Goal: Find specific page/section: Find specific page/section

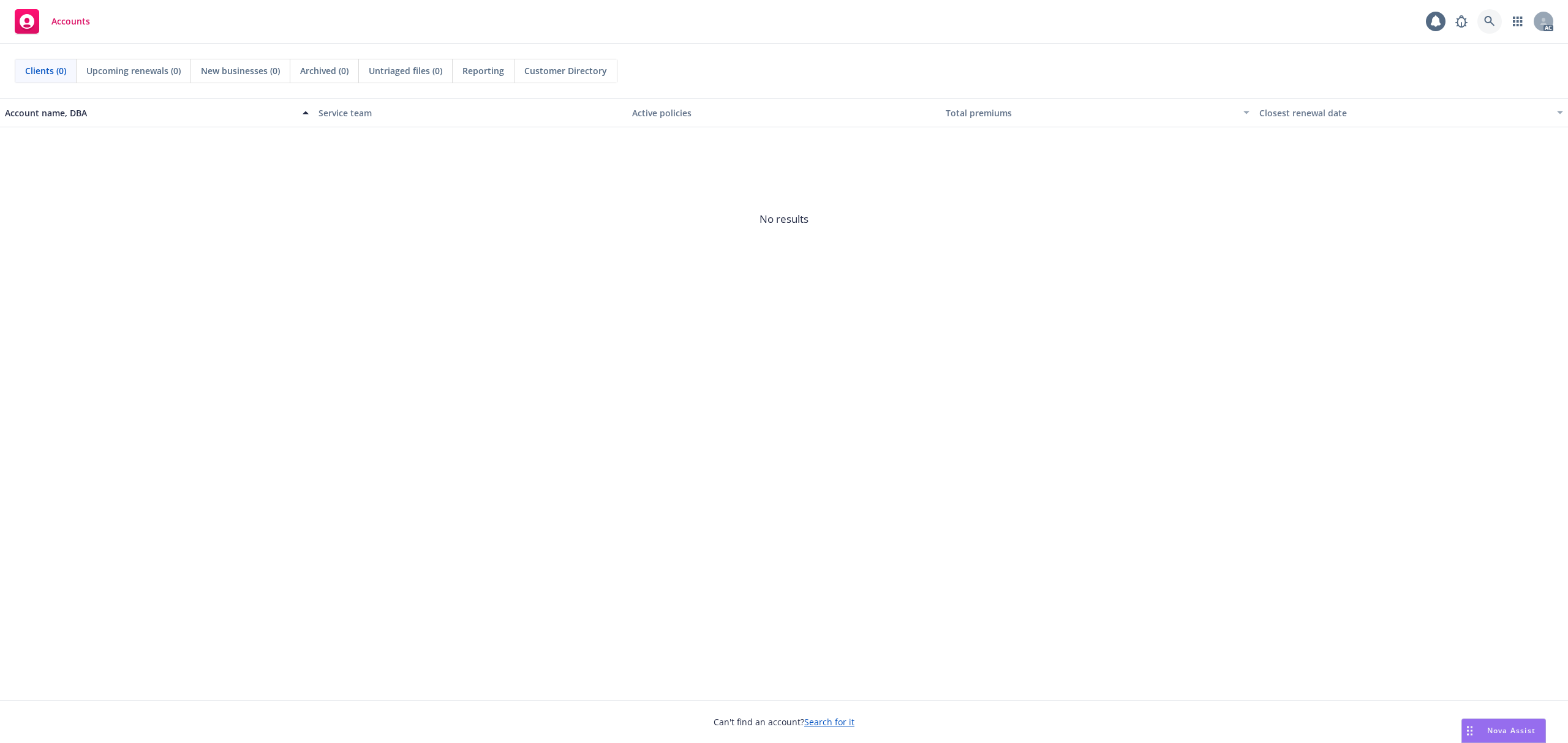
click at [1481, 27] on link at bounding box center [1489, 21] width 25 height 25
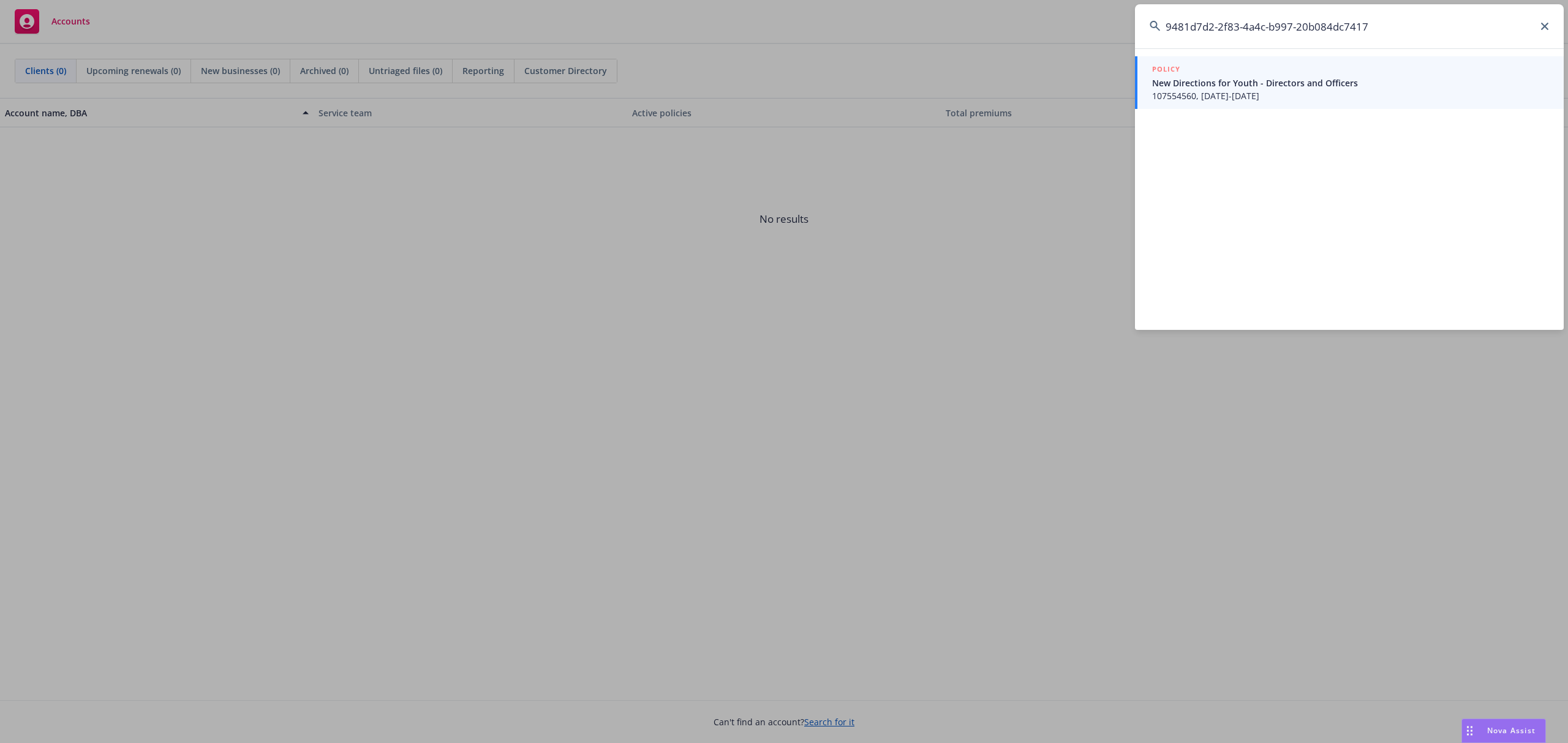
type input "9481d7d2-2f83-4a4c-b997-20b084dc7417"
click at [1299, 93] on span "107554560, [DATE]-[DATE]" at bounding box center [1350, 95] width 397 height 13
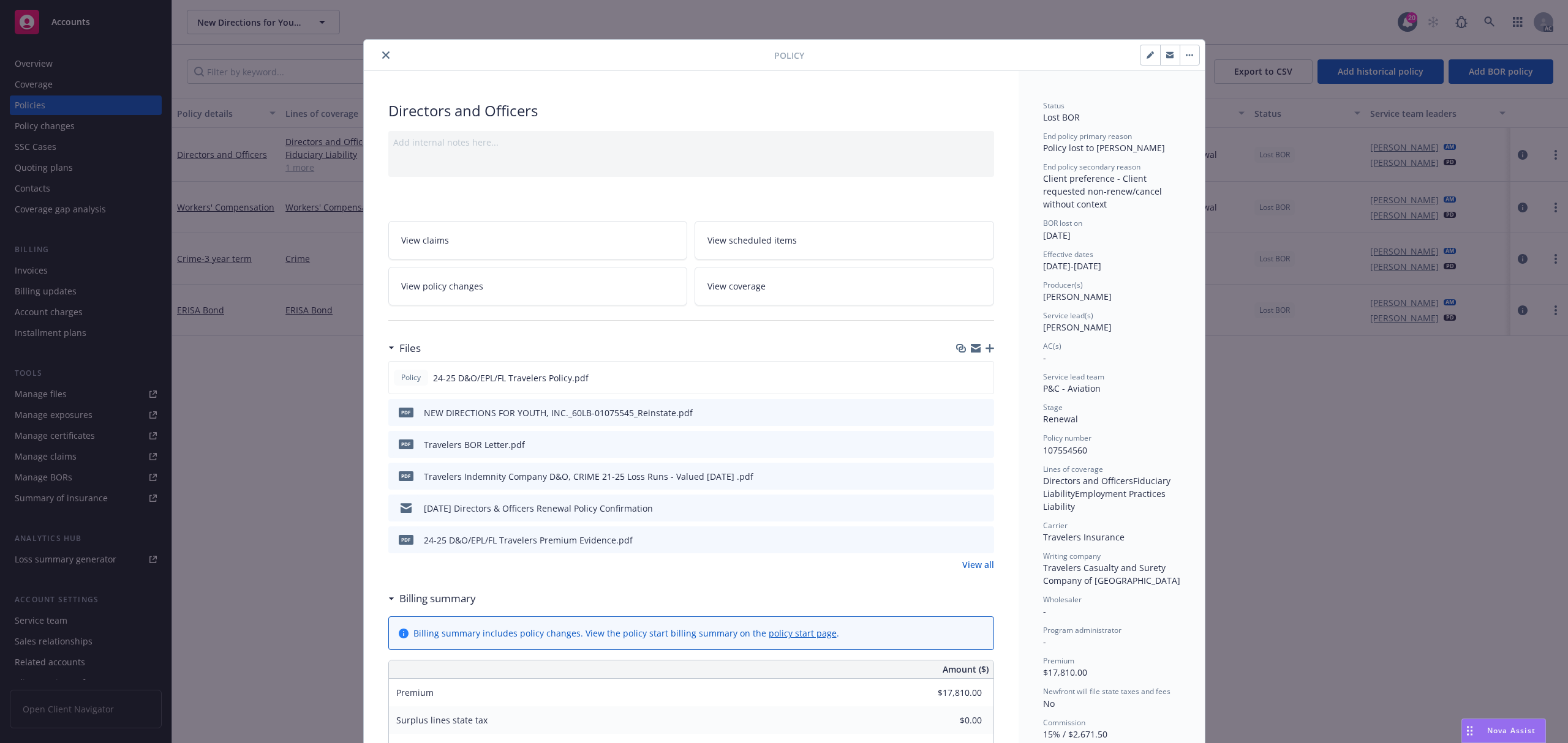
click at [382, 58] on icon "close" at bounding box center [386, 55] width 8 height 7
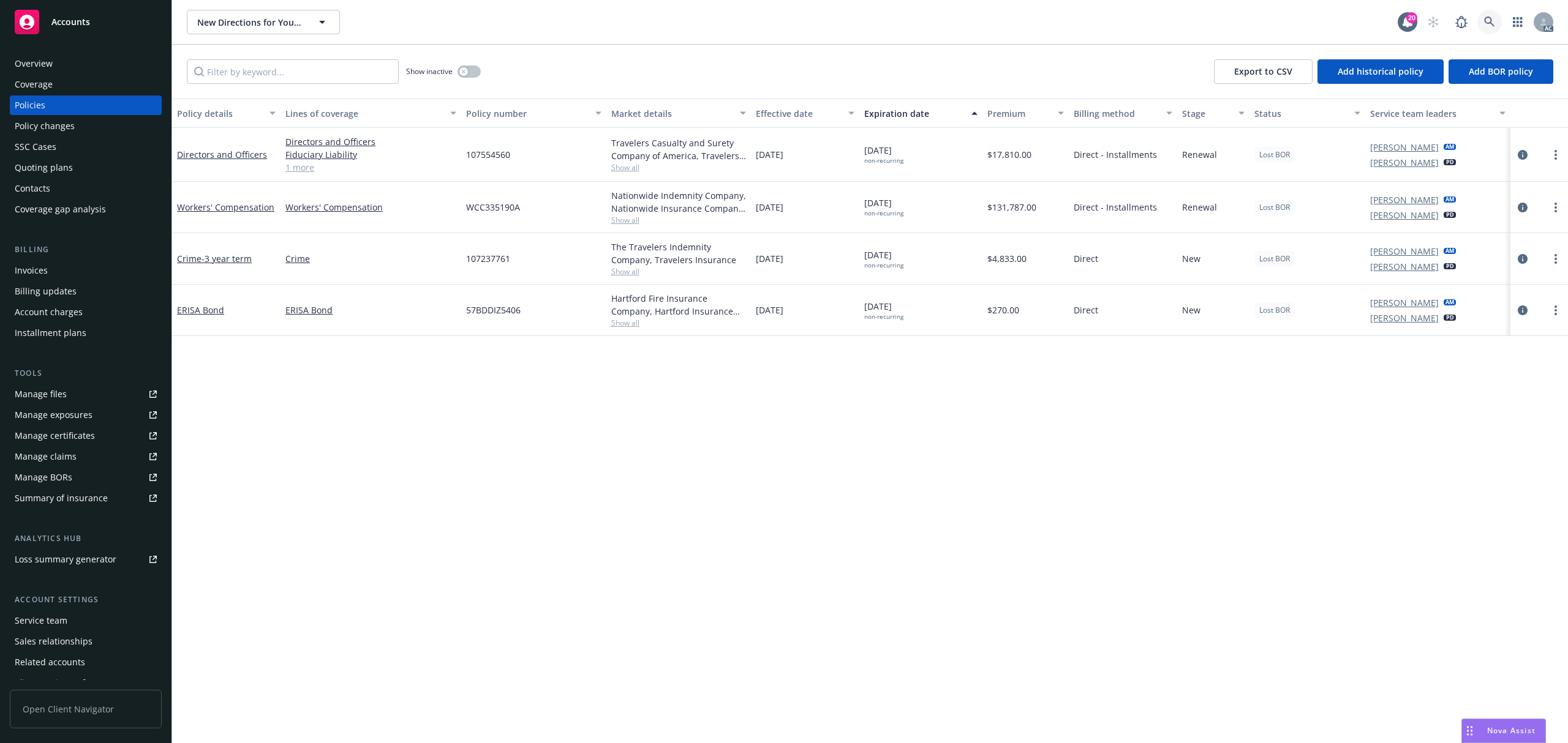
click at [1491, 31] on link at bounding box center [1489, 22] width 25 height 25
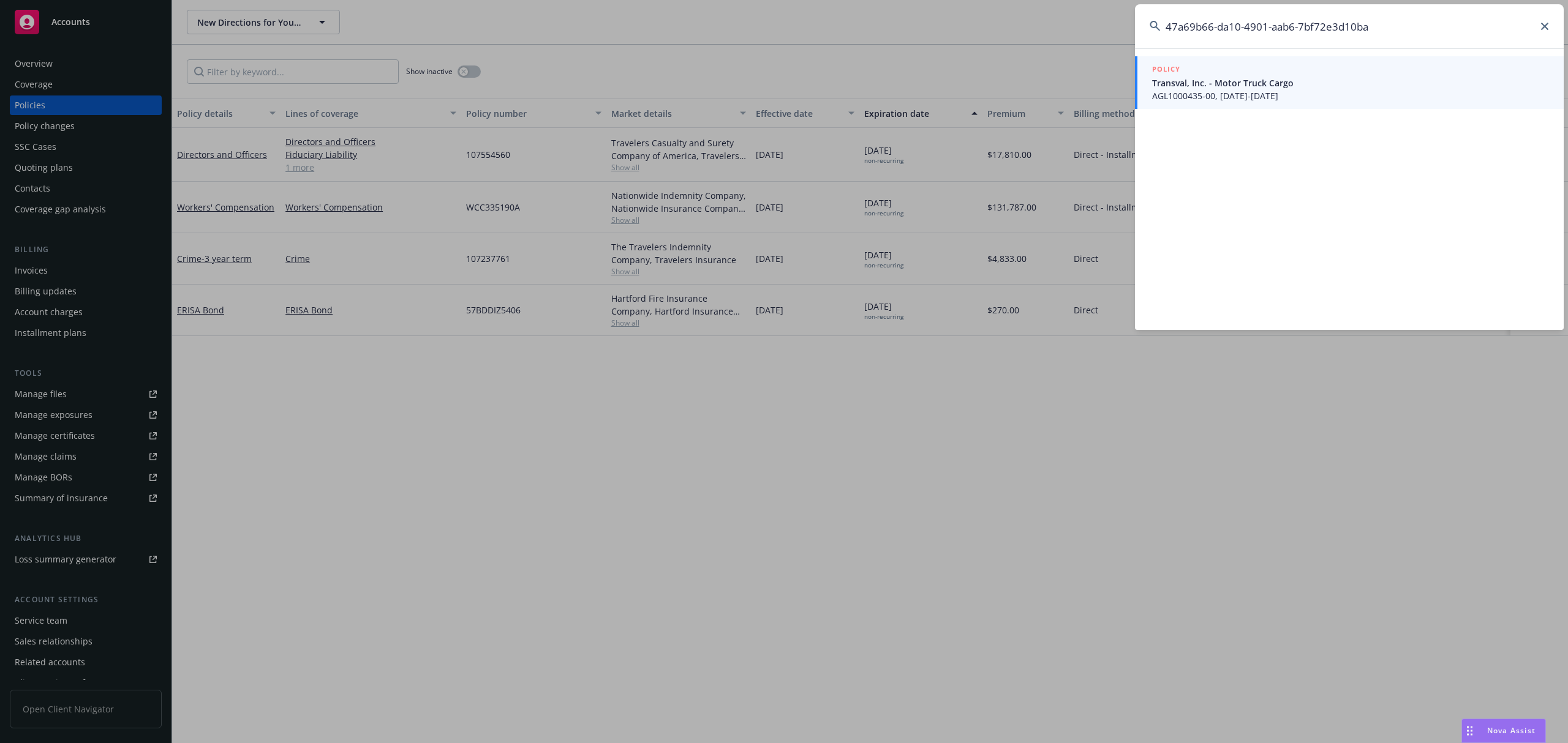
type input "47a69b66-da10-4901-aab6-7bf72e3d10ba"
click at [1419, 79] on span "Transval, Inc. - Motor Truck Cargo" at bounding box center [1350, 82] width 397 height 13
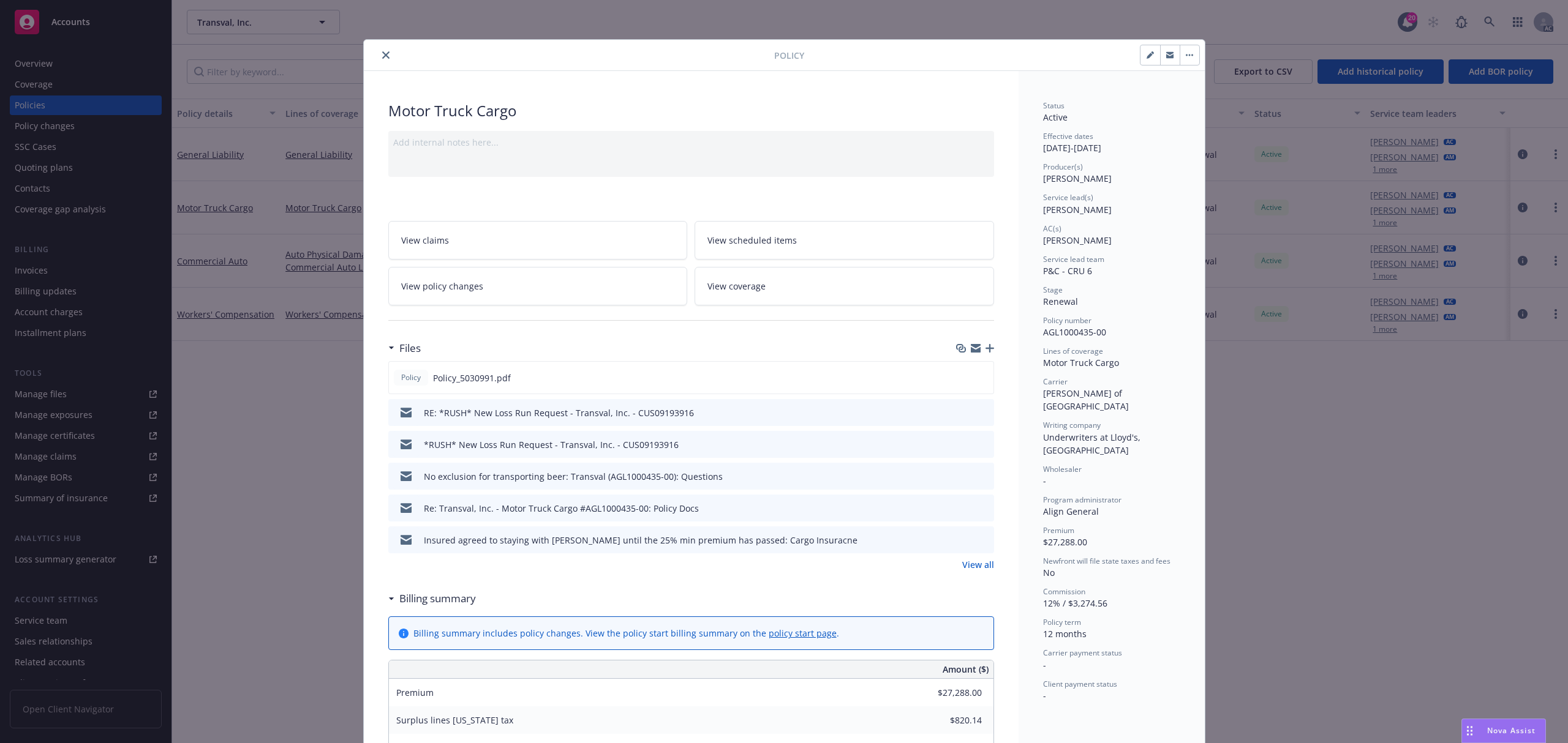
click at [368, 47] on div "Policy" at bounding box center [784, 55] width 841 height 31
click at [371, 52] on div at bounding box center [571, 55] width 405 height 15
click at [382, 52] on icon "close" at bounding box center [386, 55] width 8 height 7
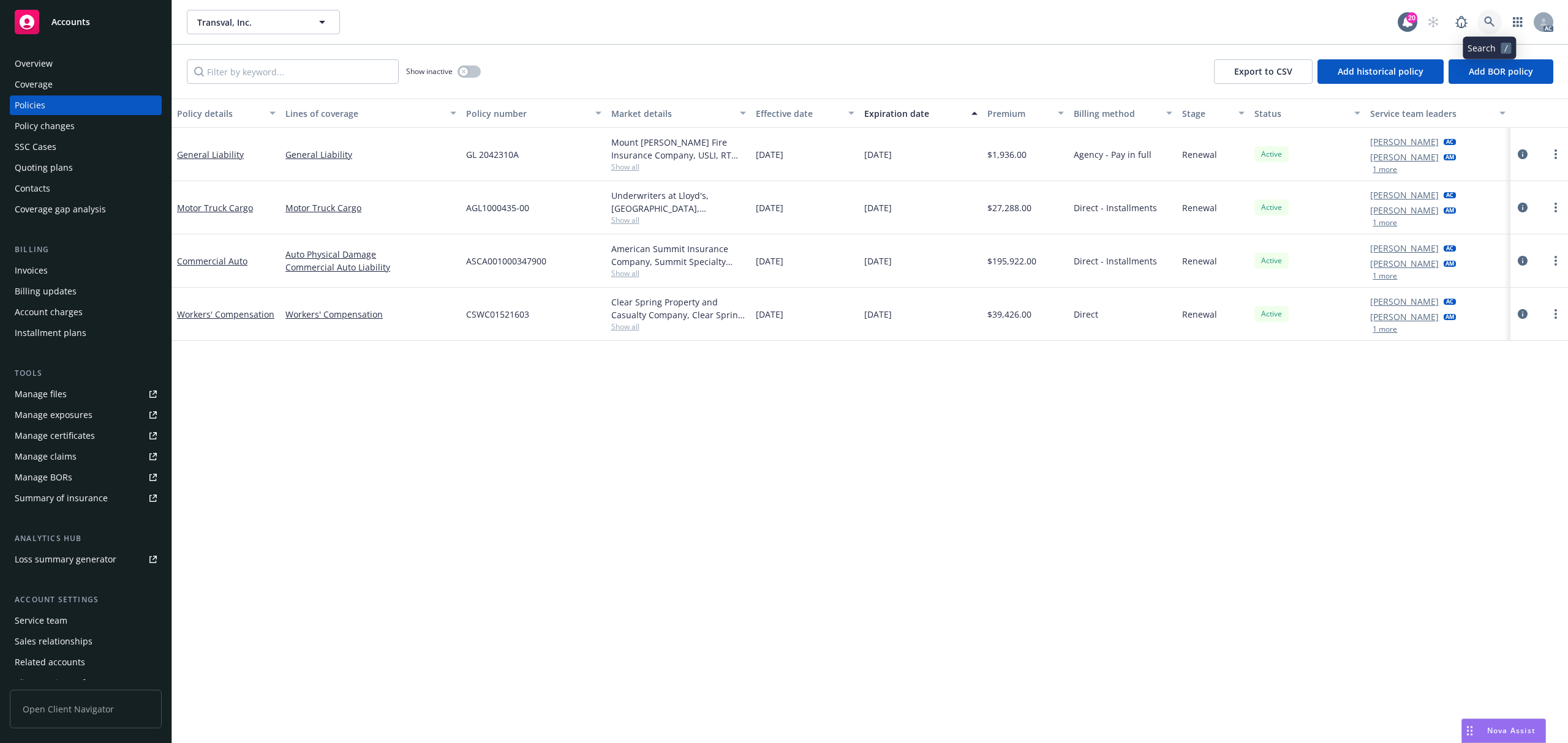
click at [1495, 21] on link at bounding box center [1489, 22] width 25 height 25
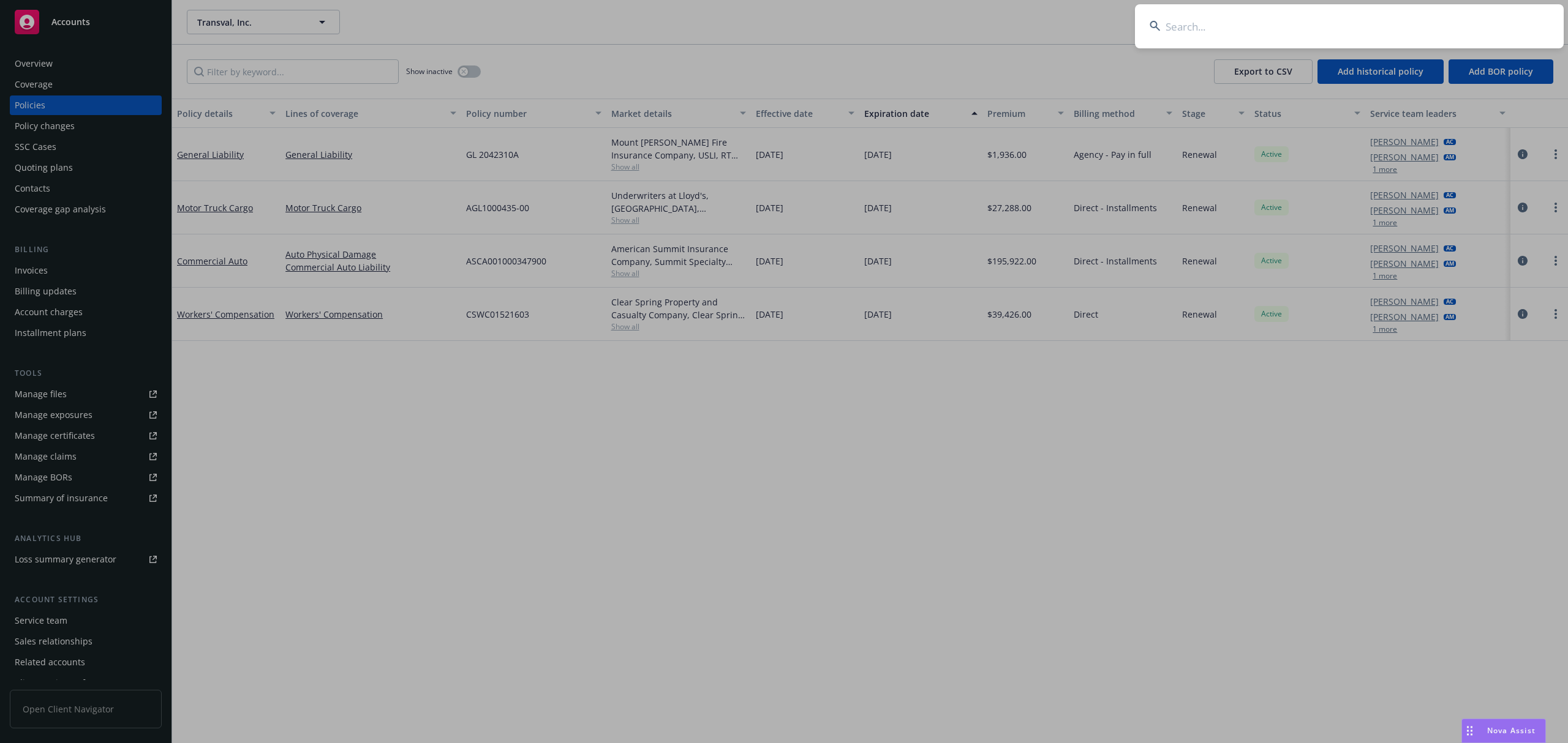
type input "01-CP-0065122-01-05"
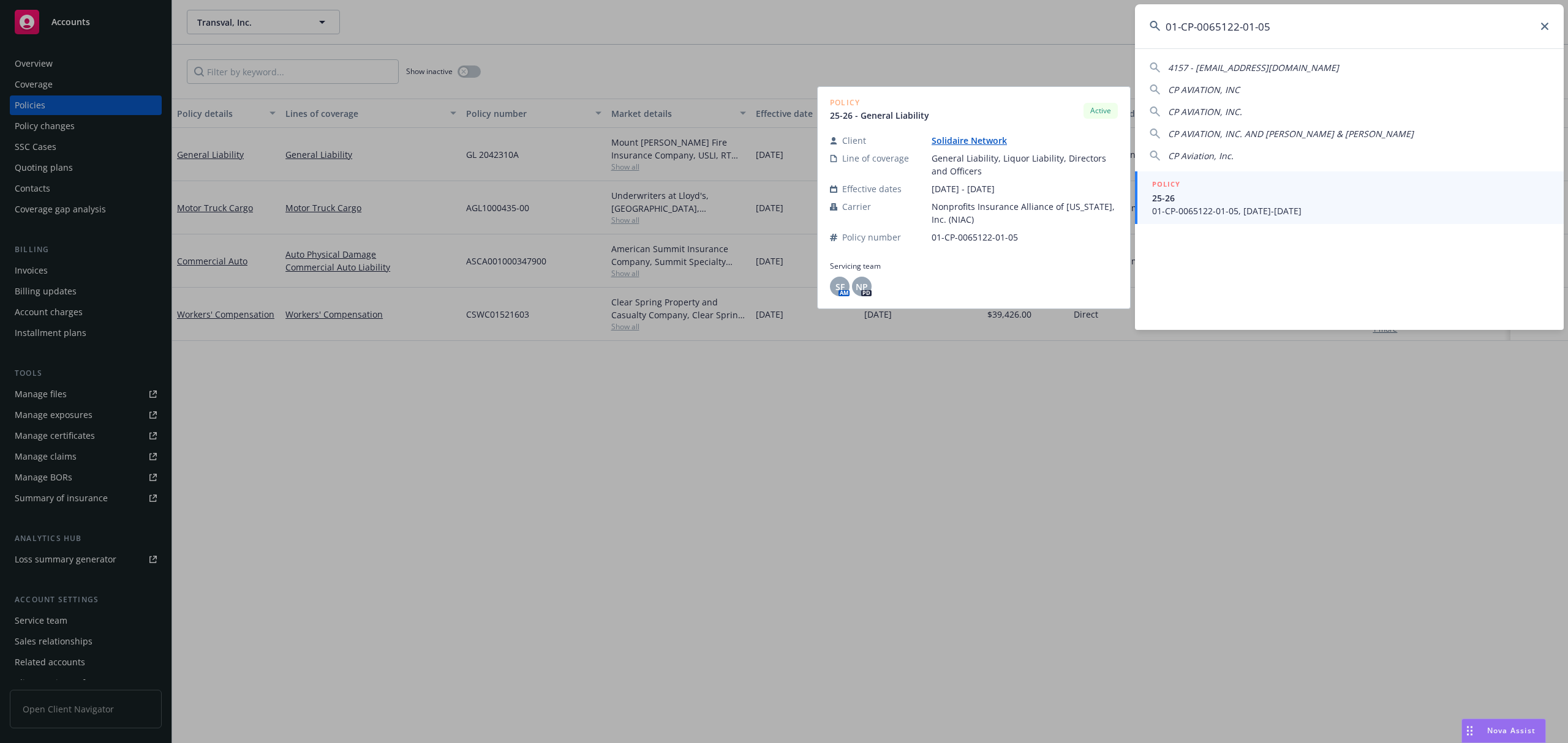
click at [1302, 194] on span "25-26" at bounding box center [1350, 198] width 397 height 13
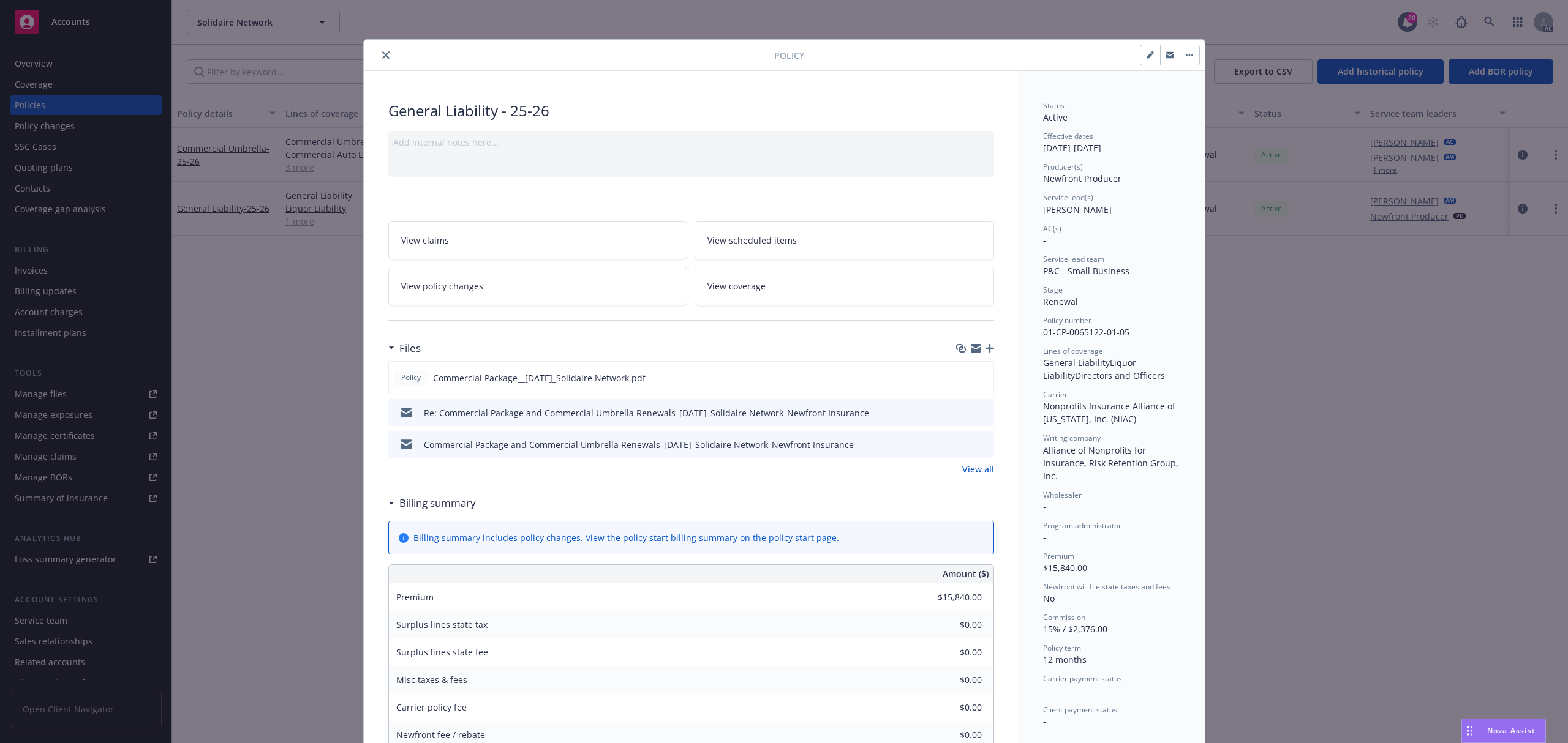
click at [379, 52] on button "close" at bounding box center [386, 55] width 15 height 15
